Goal: Communication & Community: Answer question/provide support

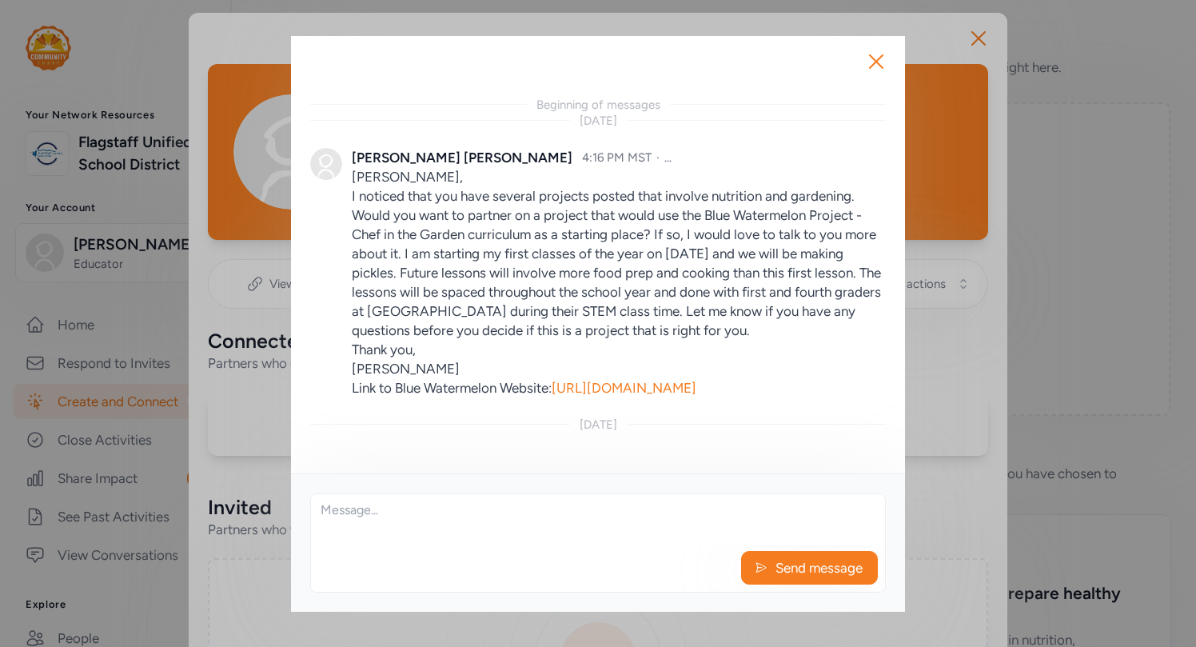
scroll to position [35, 0]
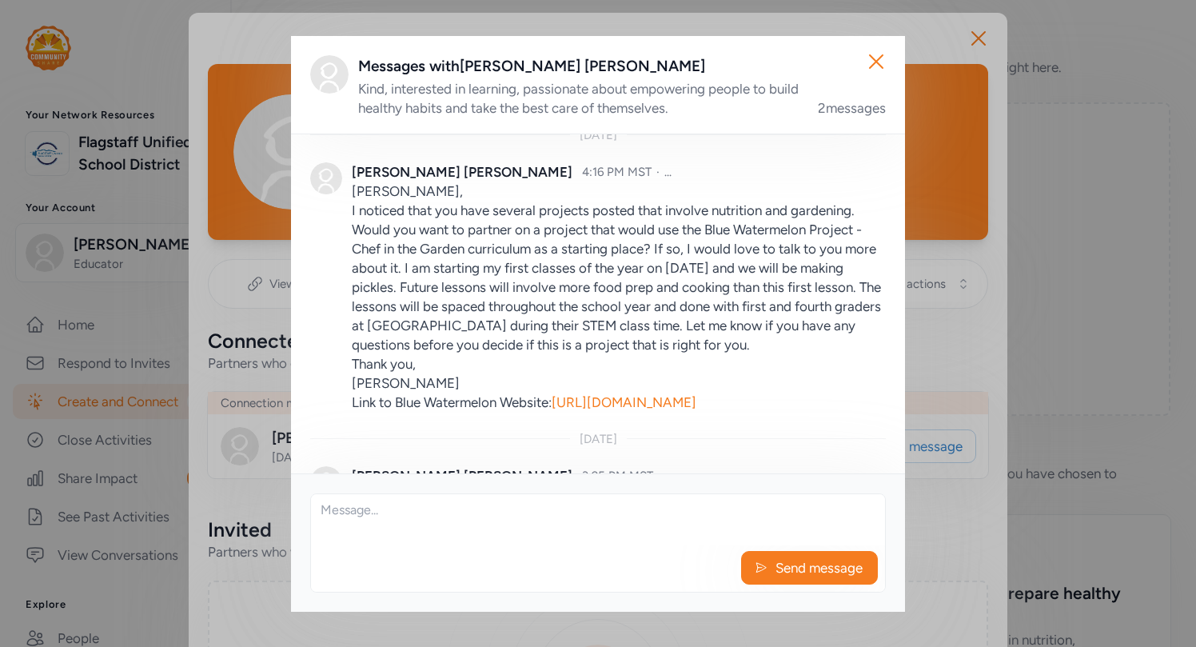
click at [349, 507] on textarea at bounding box center [598, 519] width 574 height 51
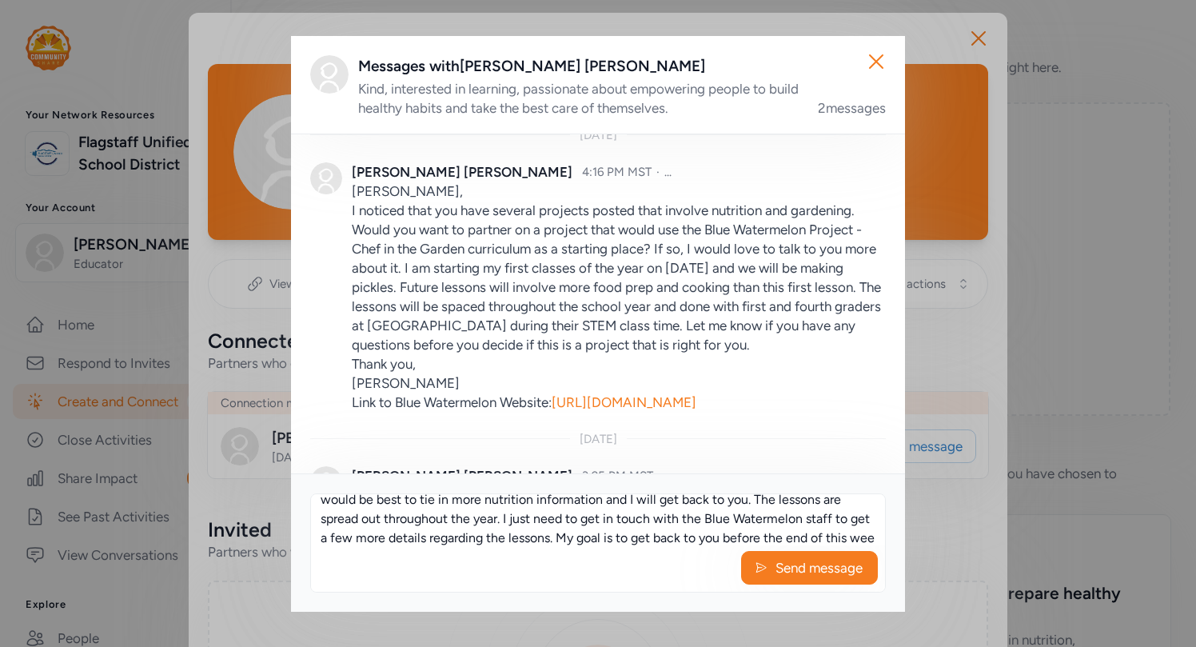
scroll to position [68, 0]
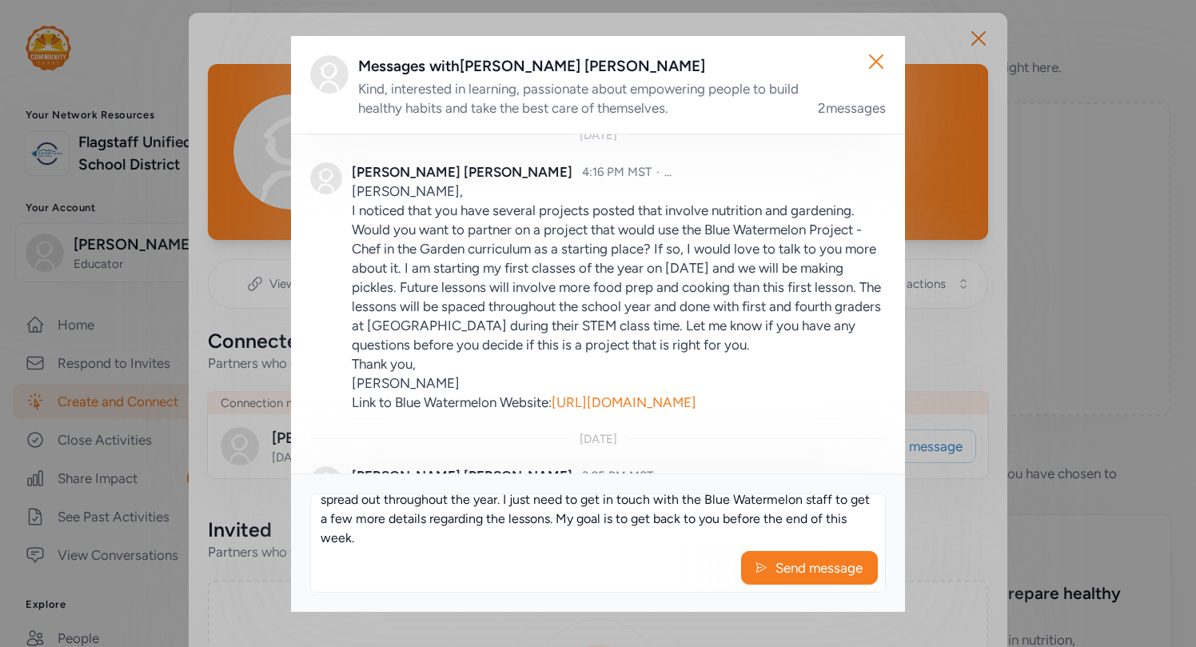
type textarea "[PERSON_NAME], Thanks for getting back to me. I will look through the lessons f…"
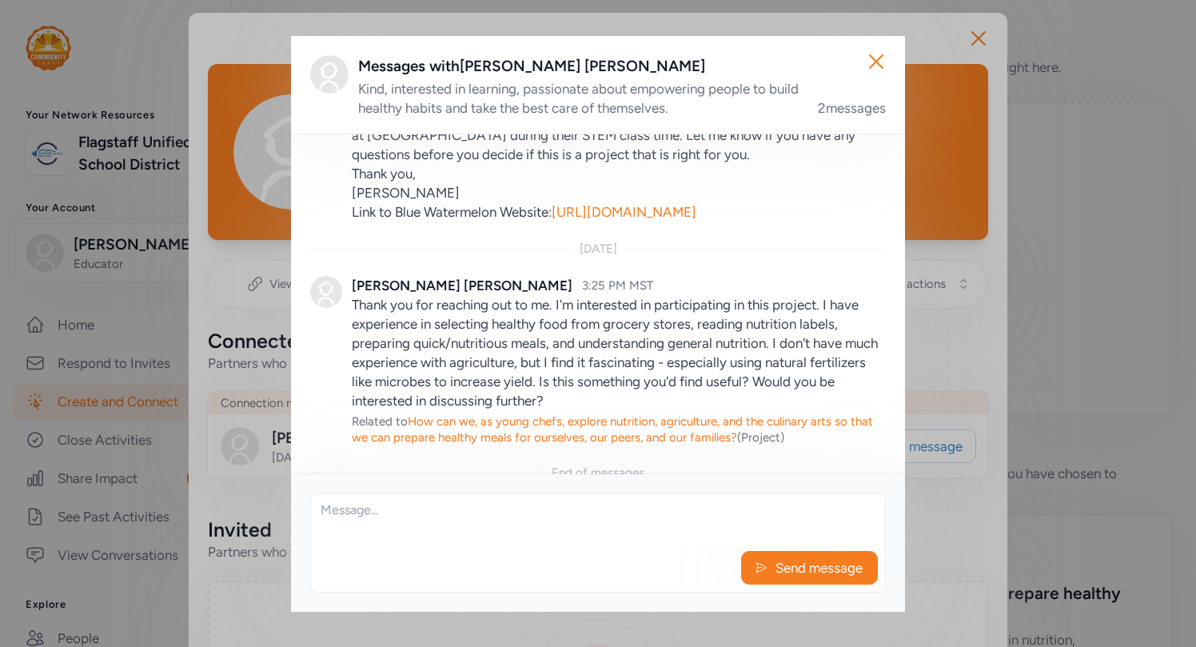
scroll to position [245, 0]
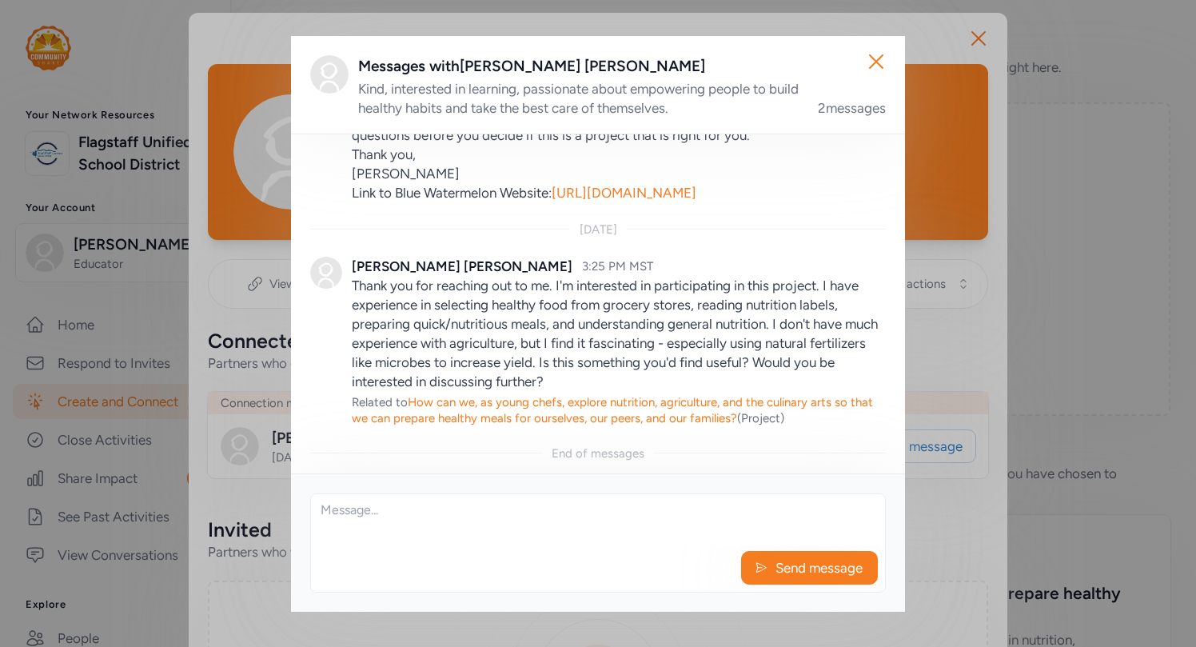
click at [383, 506] on textarea at bounding box center [598, 519] width 574 height 51
click at [465, 525] on textarea "[PERSON_NAME], Thanks for getting back to me. I will take a look at the lessons…" at bounding box center [598, 519] width 574 height 51
type textarea "[PERSON_NAME], Thanks for getting back to me. I will take a look at the lessons…"
click at [569, 558] on div "Send message" at bounding box center [598, 572] width 574 height 40
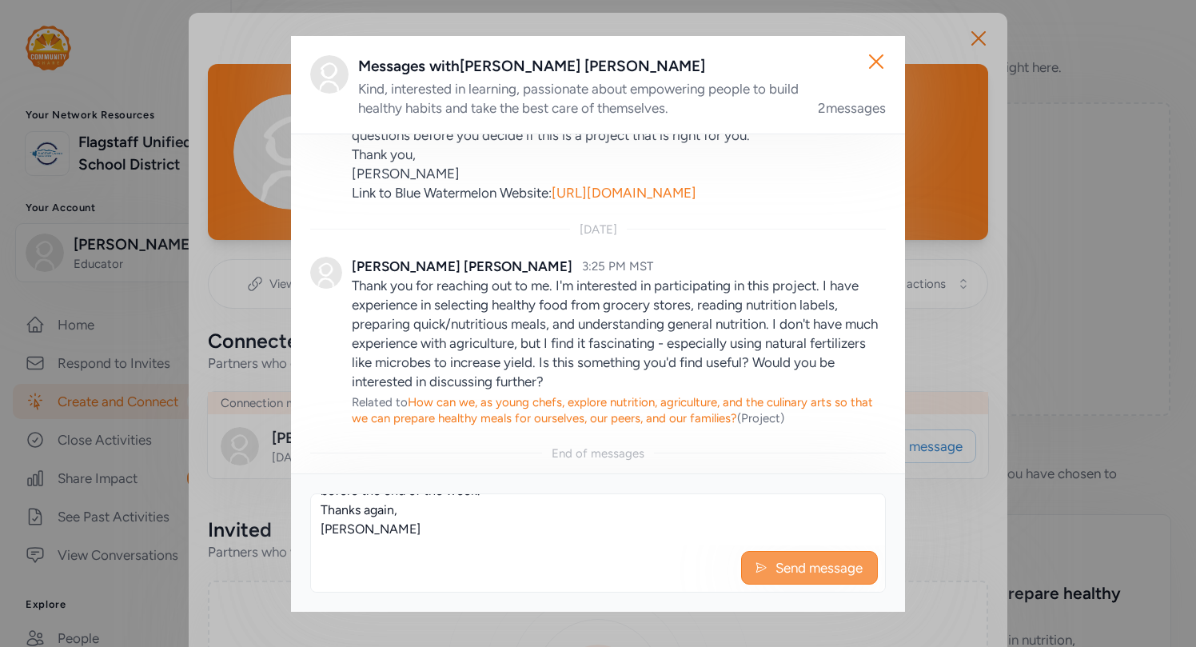
click at [793, 569] on span "Send message" at bounding box center [819, 567] width 90 height 19
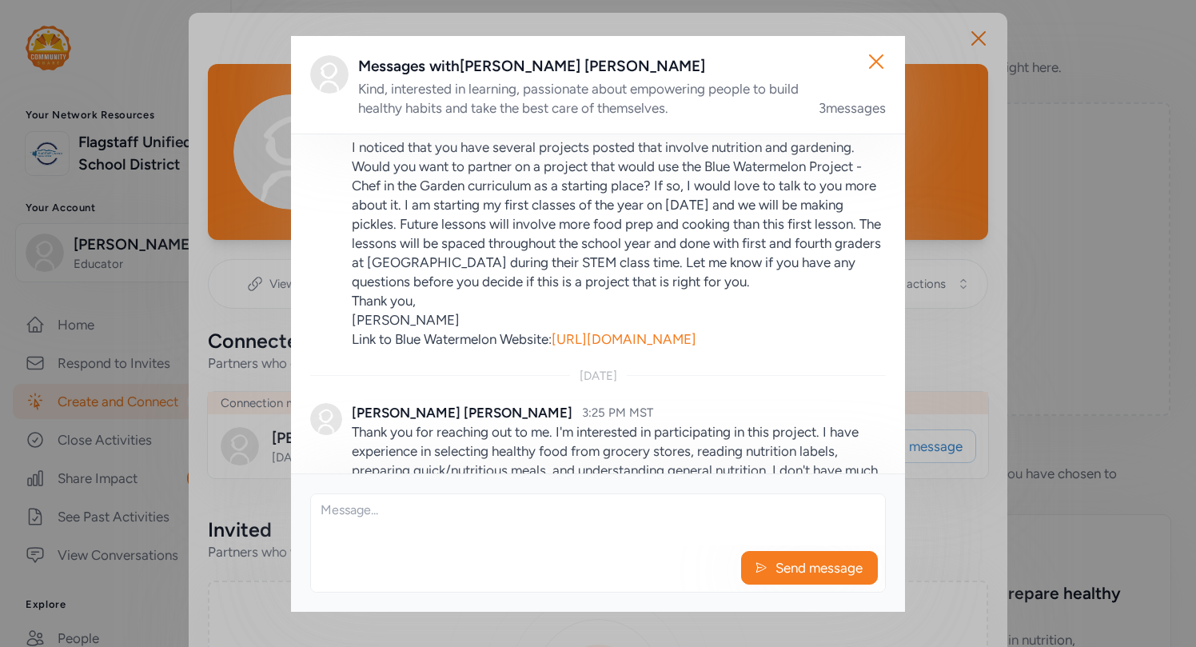
scroll to position [73, 0]
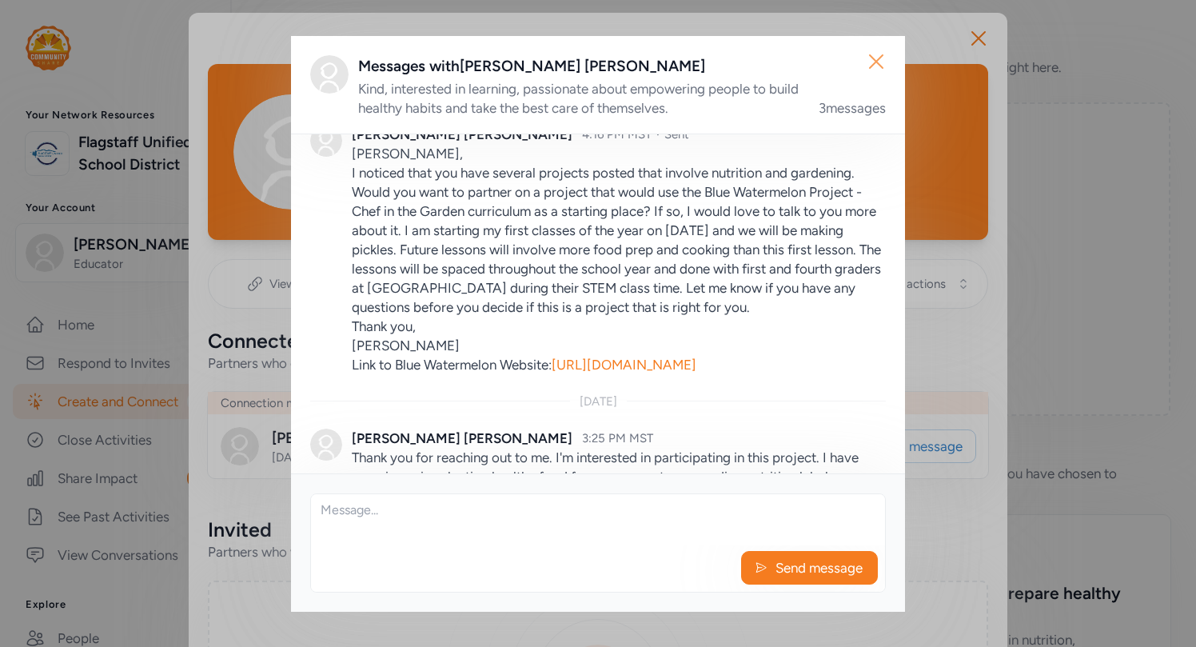
click at [875, 58] on icon "button" at bounding box center [877, 62] width 26 height 26
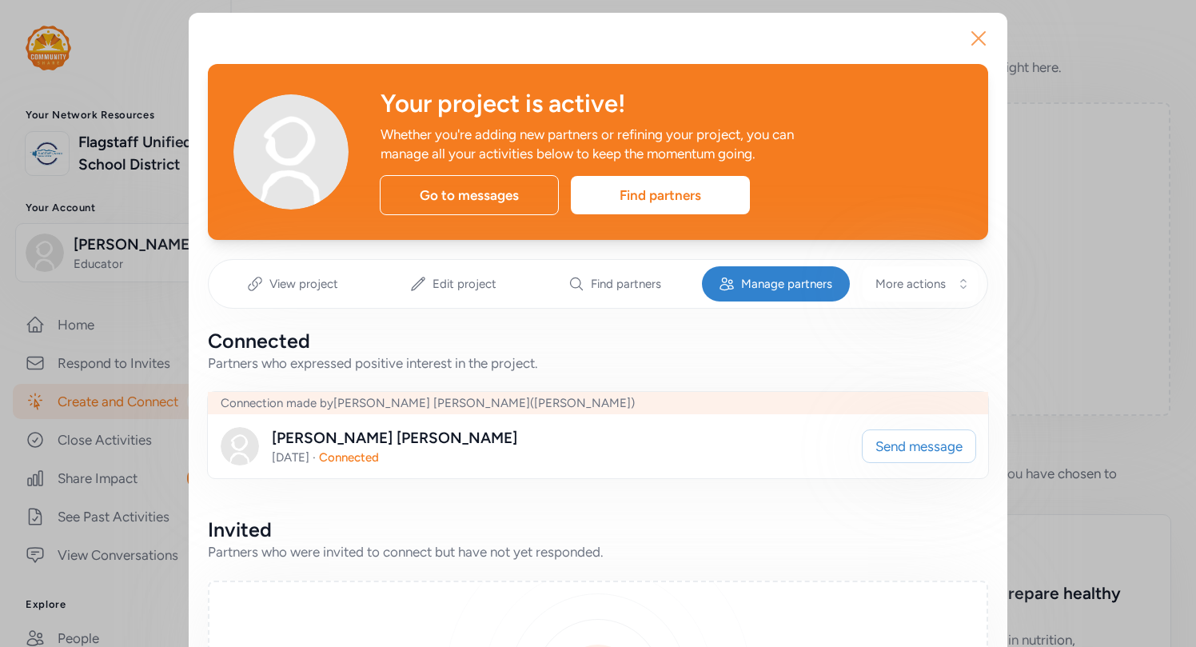
click at [983, 34] on icon "button" at bounding box center [979, 38] width 13 height 13
